Goal: Information Seeking & Learning: Learn about a topic

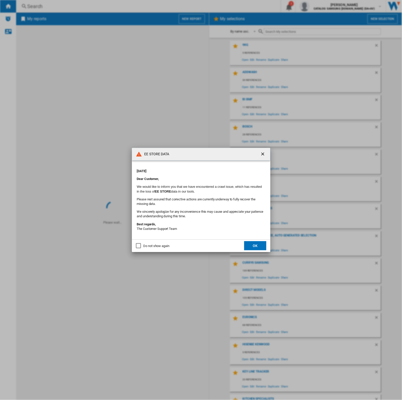
click at [260, 246] on button "OK" at bounding box center [255, 245] width 22 height 9
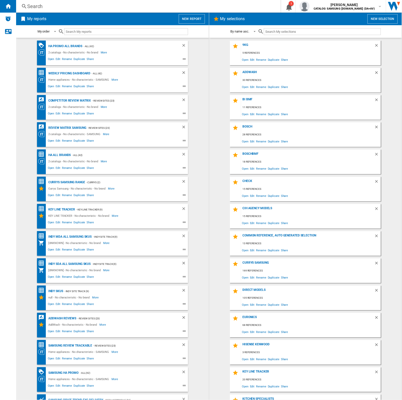
click at [168, 6] on div "Search" at bounding box center [147, 6] width 241 height 7
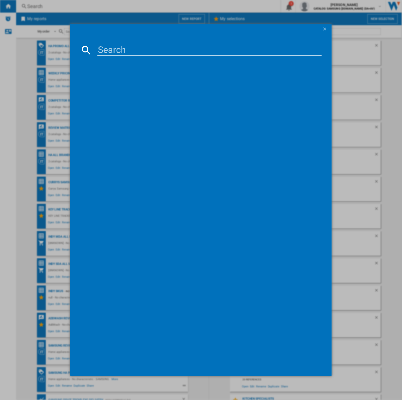
click at [135, 46] on input at bounding box center [210, 50] width 224 height 12
paste input "BOSCH WASHER DRYERS WHITE"
type input "BOSCH WASHER DRYERS WHITE"
